Goal: Task Accomplishment & Management: Use online tool/utility

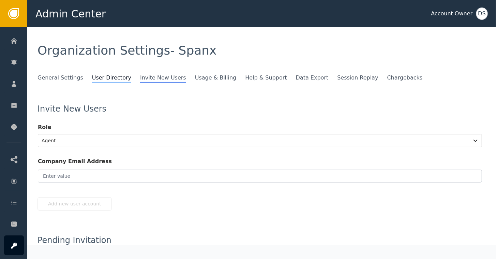
click at [97, 75] on span "User Directory" at bounding box center [111, 78] width 39 height 9
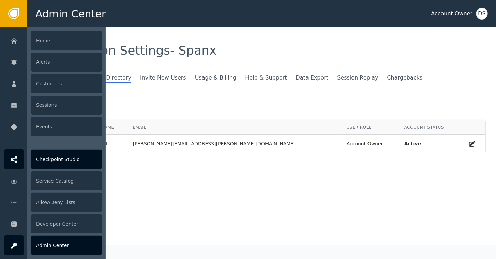
click at [49, 164] on div "Checkpoint Studio" at bounding box center [67, 159] width 72 height 19
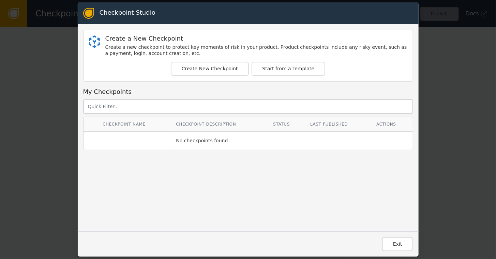
click at [431, 75] on div "Checkpoint Studio Create a New Checkpoint Create a new checkpoint to protect ke…" at bounding box center [248, 129] width 496 height 259
click at [218, 70] on button "Create New Checkpoint" at bounding box center [210, 69] width 78 height 14
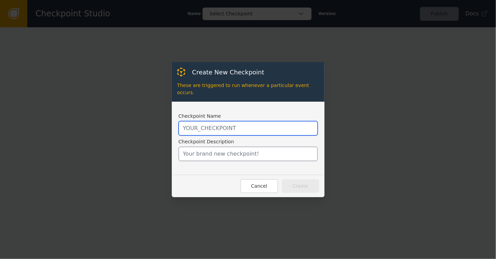
click at [217, 125] on input "text" at bounding box center [248, 128] width 139 height 14
type input "SHOPIFY_CREATE_ORDER"
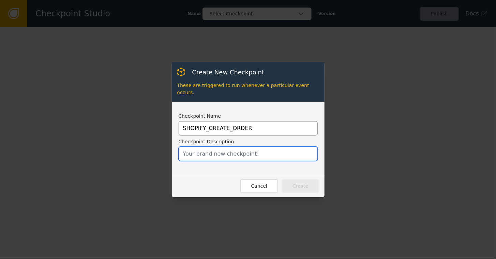
click at [224, 150] on input "text" at bounding box center [248, 154] width 139 height 14
type input "C"
type input "Called on a Shopify Purchase"
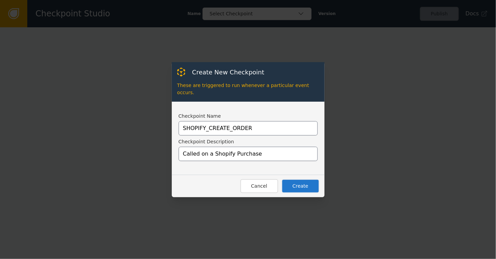
click at [307, 179] on button "Create" at bounding box center [301, 186] width 38 height 14
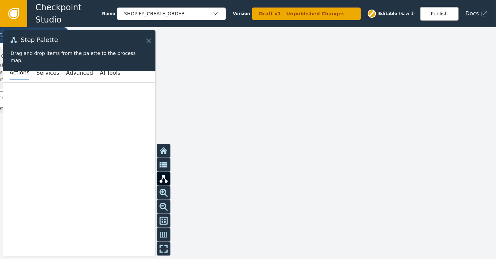
click at [444, 14] on button "Publish" at bounding box center [439, 14] width 39 height 14
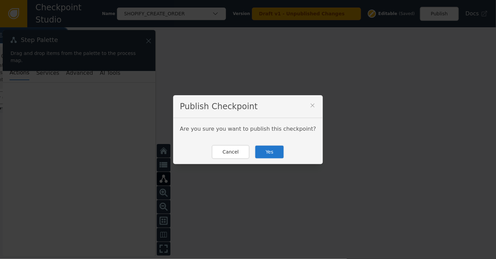
click at [267, 149] on button "Yes" at bounding box center [270, 152] width 30 height 14
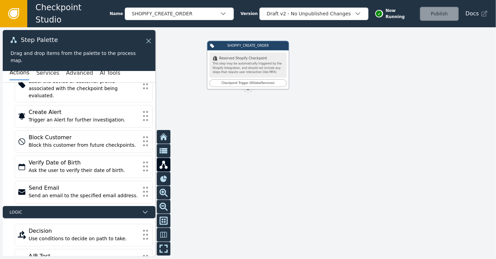
scroll to position [89, 0]
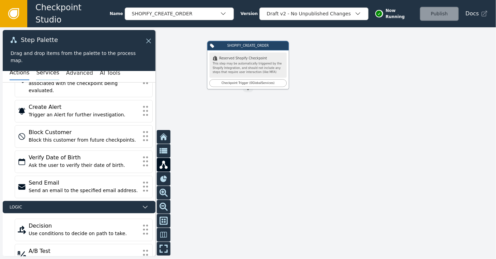
click at [43, 73] on button "Services" at bounding box center [47, 73] width 23 height 14
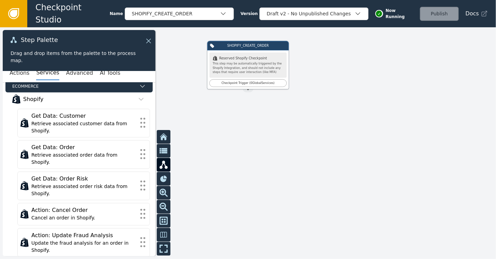
scroll to position [319, 0]
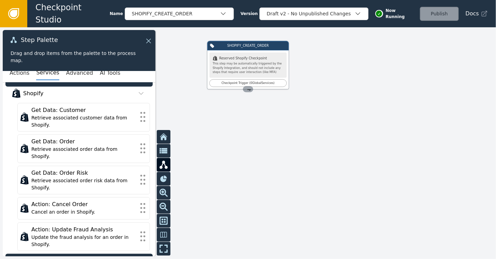
click at [250, 91] on div "Source Handle for step TRIGGER-SHOPIFY_CREATE_ORDER-undefined" at bounding box center [248, 89] width 10 height 6
click at [11, 13] on icon at bounding box center [13, 13] width 7 height 7
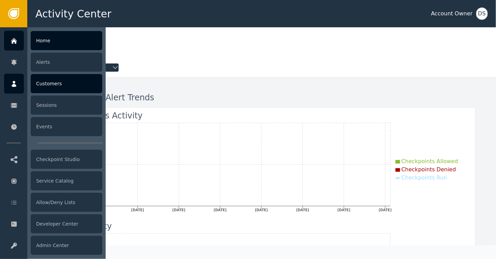
click at [59, 82] on div "Customers" at bounding box center [67, 83] width 72 height 19
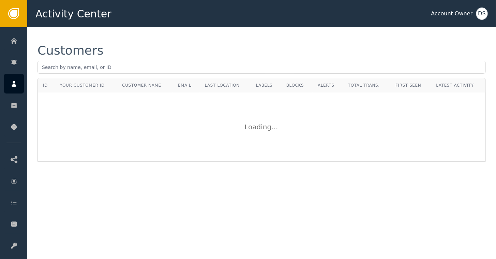
click at [181, 38] on div "Customers ID Your Customer ID Customer Name Email Last Location Labels Blocks A…" at bounding box center [261, 102] width 469 height 151
click at [162, 52] on div "Customers" at bounding box center [261, 50] width 448 height 12
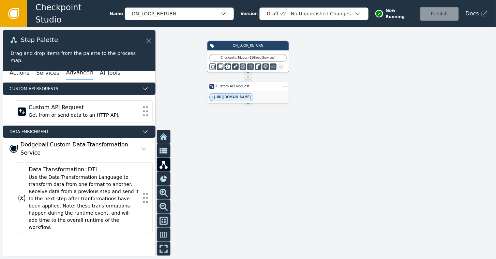
click at [11, 11] on icon at bounding box center [13, 13] width 7 height 7
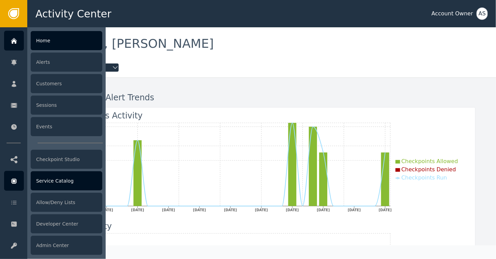
click at [45, 180] on div "Service Catalog" at bounding box center [67, 180] width 72 height 19
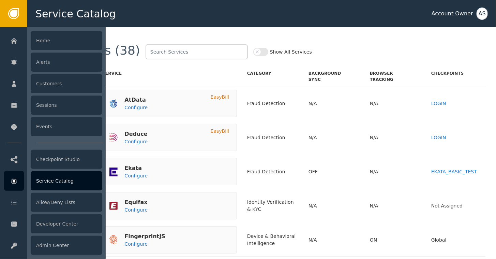
click at [53, 184] on div "Service Catalog" at bounding box center [67, 180] width 72 height 19
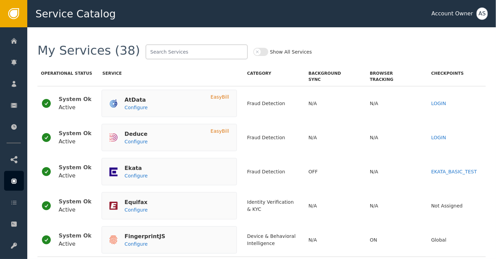
click at [222, 31] on div "My Services (38) Show All Services Operational Status Service Category Backgrou…" at bounding box center [261, 142] width 469 height 231
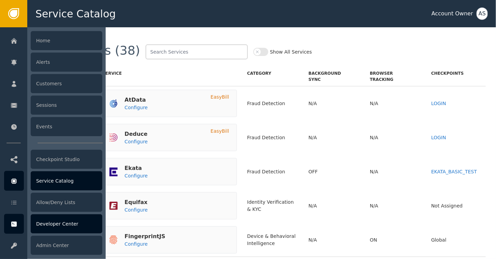
click at [56, 224] on div "Developer Center" at bounding box center [67, 223] width 72 height 19
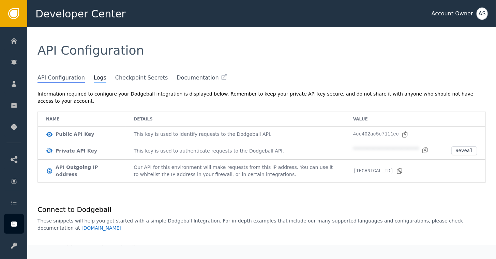
click at [94, 78] on span "Logs" at bounding box center [100, 78] width 13 height 9
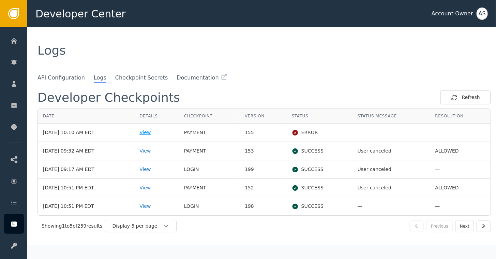
click at [157, 133] on div "View" at bounding box center [156, 132] width 34 height 7
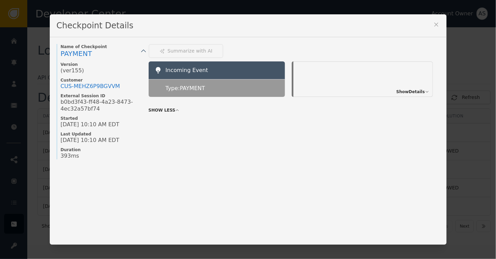
click at [434, 25] on icon at bounding box center [436, 25] width 4 height 4
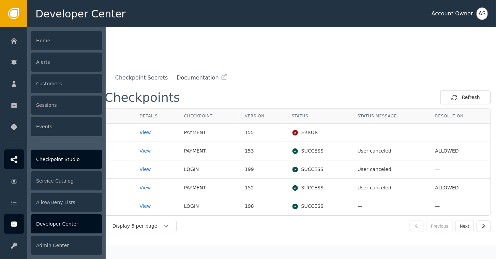
click at [66, 158] on div "Checkpoint Studio" at bounding box center [67, 159] width 72 height 19
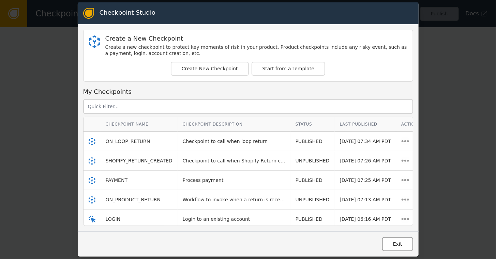
click at [395, 244] on button "Exit" at bounding box center [397, 244] width 31 height 14
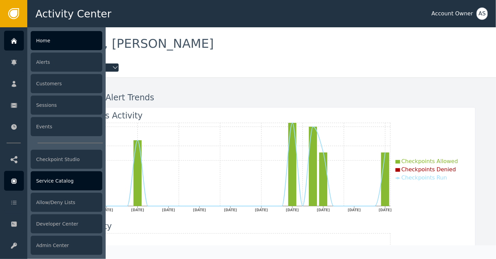
click at [63, 182] on div "Service Catalog" at bounding box center [67, 180] width 72 height 19
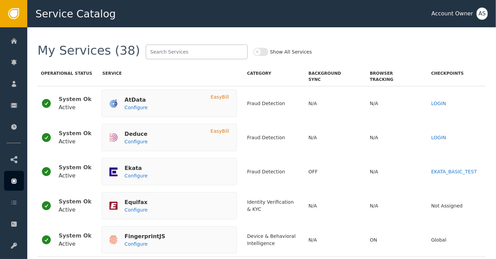
click at [253, 49] on button "Show All Services" at bounding box center [260, 52] width 15 height 8
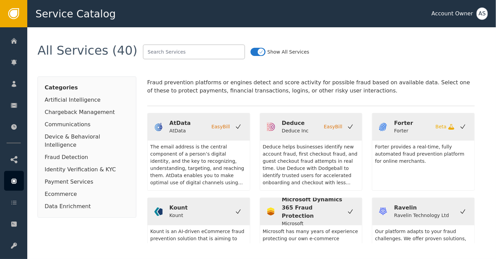
scroll to position [545, 0]
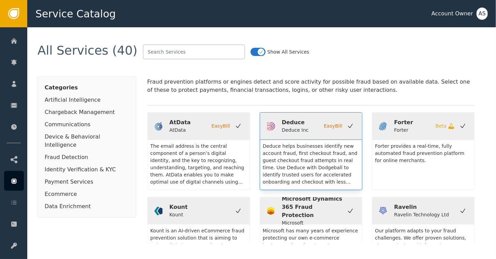
click at [291, 126] on div "Deduce Inc" at bounding box center [295, 129] width 27 height 7
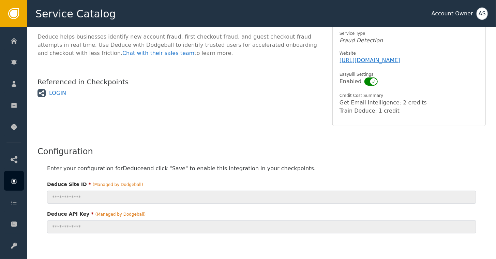
scroll to position [102, 0]
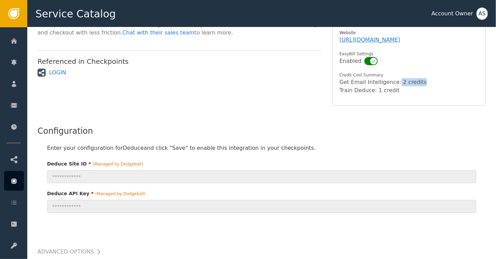
drag, startPoint x: 390, startPoint y: 82, endPoint x: 414, endPoint y: 80, distance: 24.6
click at [414, 80] on div "Get Email Intelligence : 2 credits" at bounding box center [407, 82] width 136 height 8
click at [346, 84] on div "Get Email Intelligence : 2 credits" at bounding box center [407, 82] width 136 height 8
drag, startPoint x: 341, startPoint y: 89, endPoint x: 397, endPoint y: 92, distance: 56.0
click at [397, 92] on div "Train Deduce : 1 credit" at bounding box center [407, 90] width 136 height 8
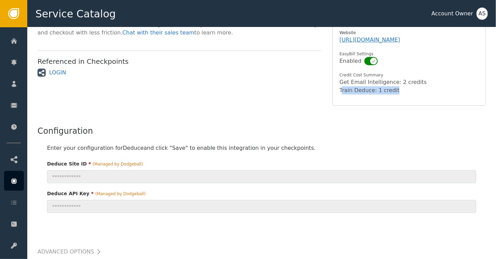
drag, startPoint x: 397, startPoint y: 92, endPoint x: 355, endPoint y: 90, distance: 42.0
click at [355, 90] on div "Train Deduce : 1 credit" at bounding box center [407, 90] width 136 height 8
click at [253, 91] on div "Overview Deduce helps businesses identify new account fraud, first checkout fra…" at bounding box center [179, 45] width 284 height 121
